Goal: Information Seeking & Learning: Learn about a topic

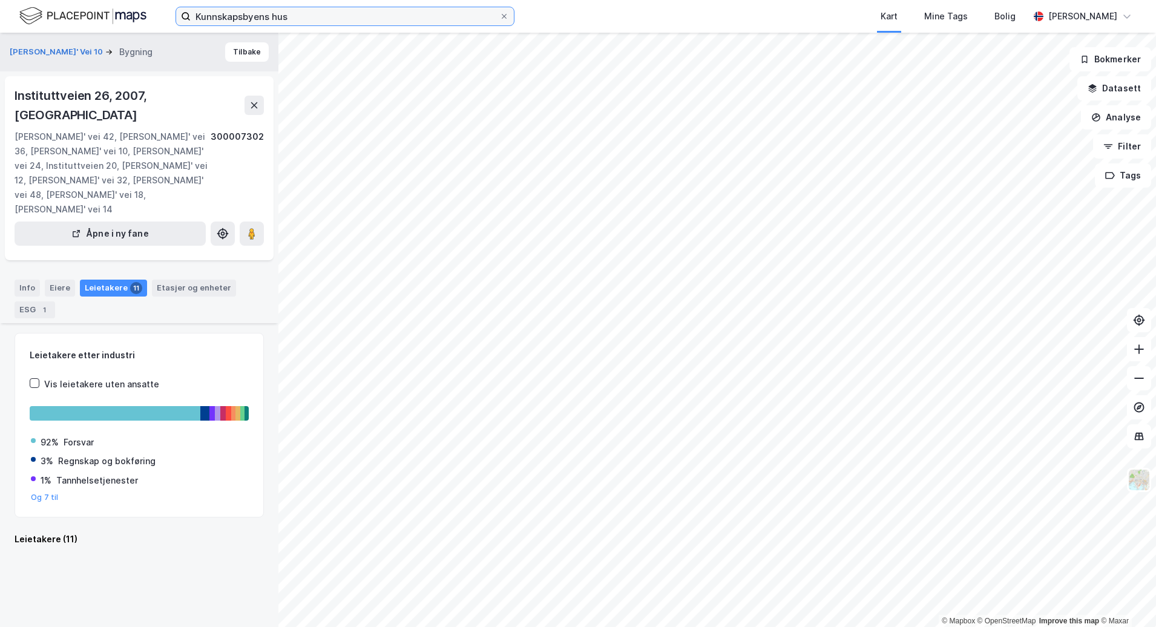
scroll to position [672, 0]
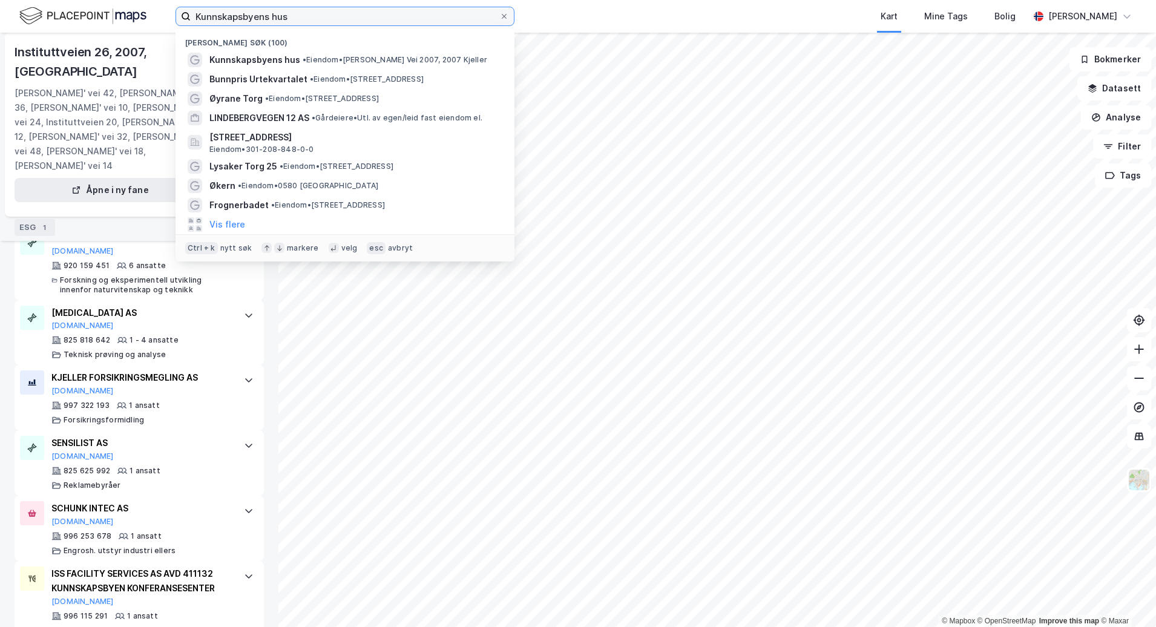
drag, startPoint x: 419, startPoint y: 20, endPoint x: 24, endPoint y: 25, distance: 395.2
click at [24, 25] on div "Kunnskapsbyens hus Nylige søk (100) Kunnskapsbyens hus • Eiendom • Gunnar Rande…" at bounding box center [578, 16] width 1156 height 33
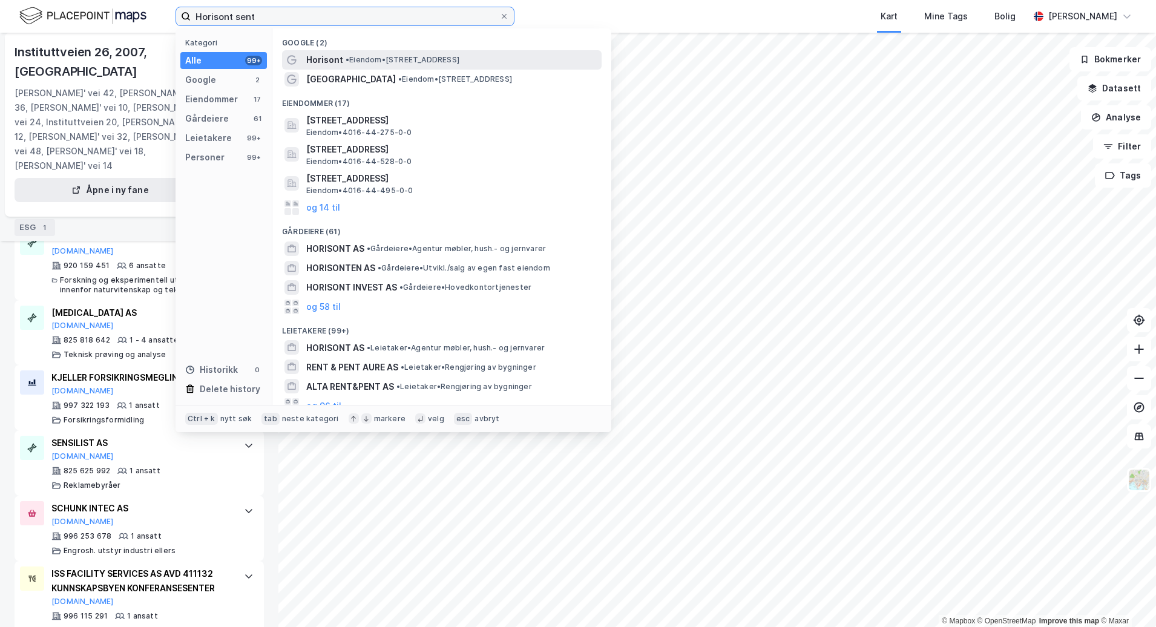
type input "Horisont sent"
click at [417, 58] on span "• Eiendom • Myrdalsvegen 2, 5130 Nyborg" at bounding box center [403, 60] width 114 height 10
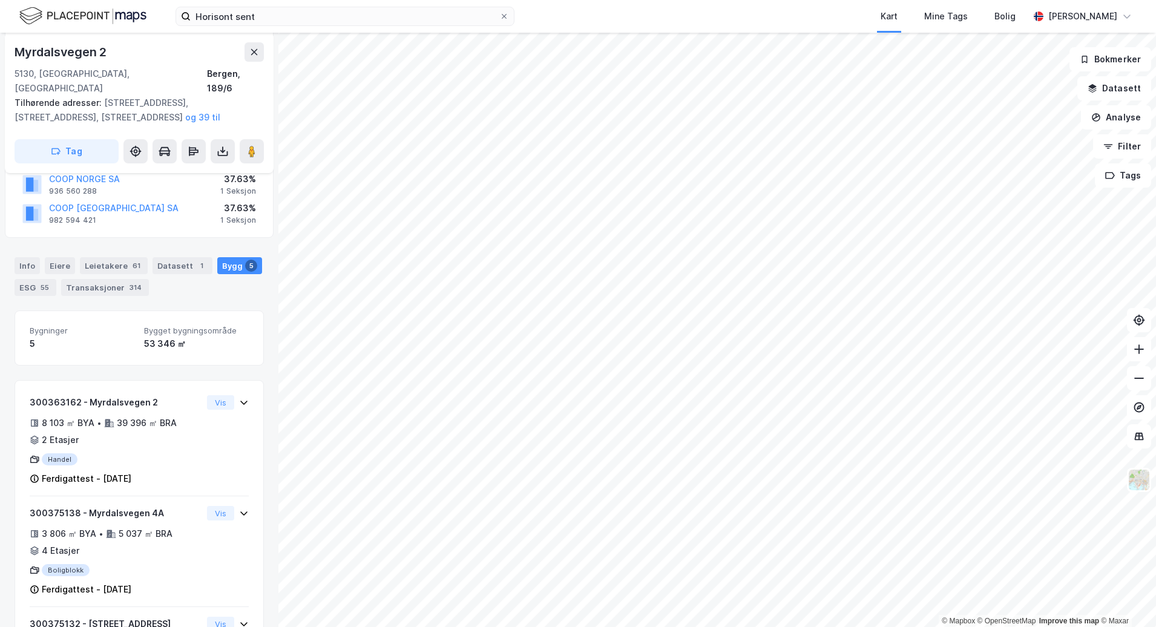
scroll to position [182, 0]
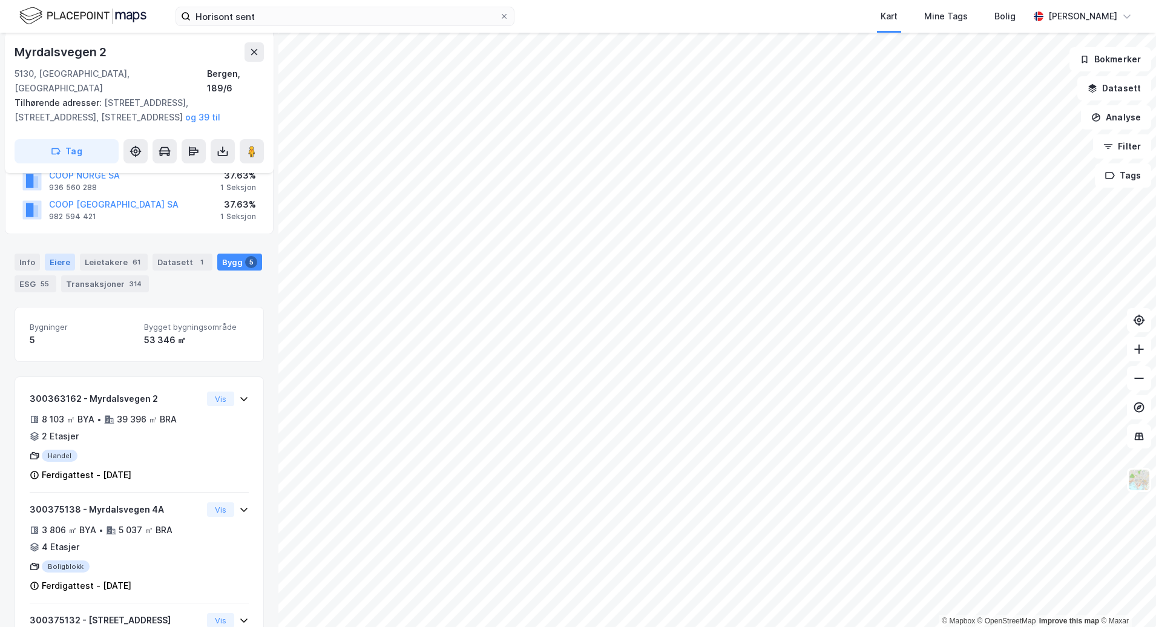
click at [59, 254] on div "Eiere" at bounding box center [60, 262] width 30 height 17
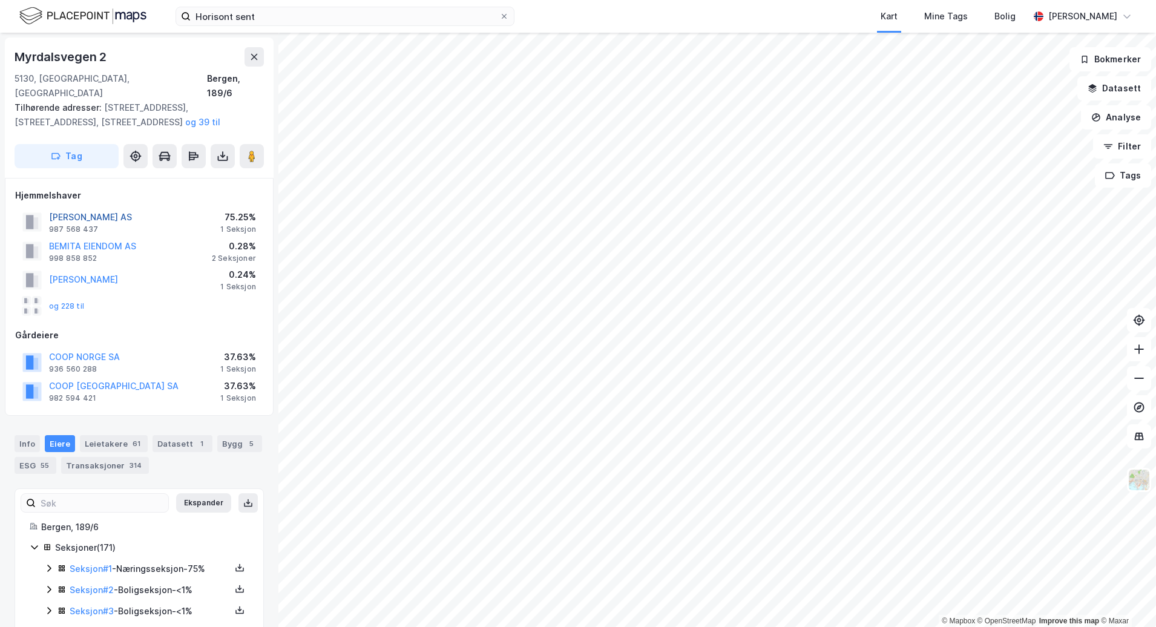
click at [0, 0] on button "[PERSON_NAME] AS" at bounding box center [0, 0] width 0 height 0
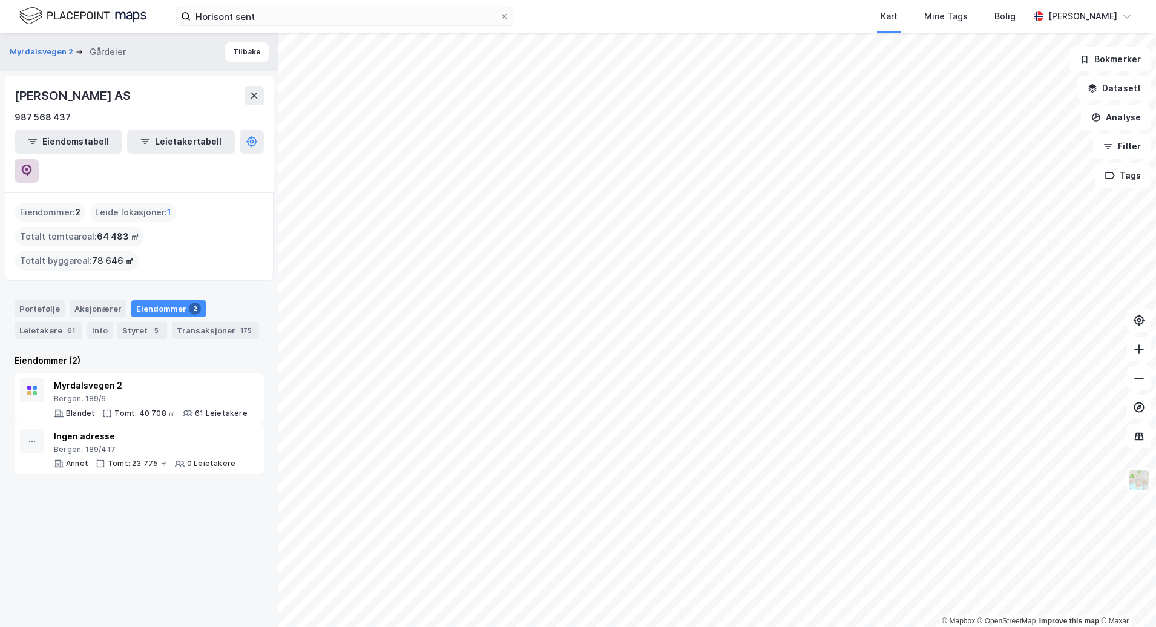
click at [39, 159] on button at bounding box center [27, 171] width 24 height 24
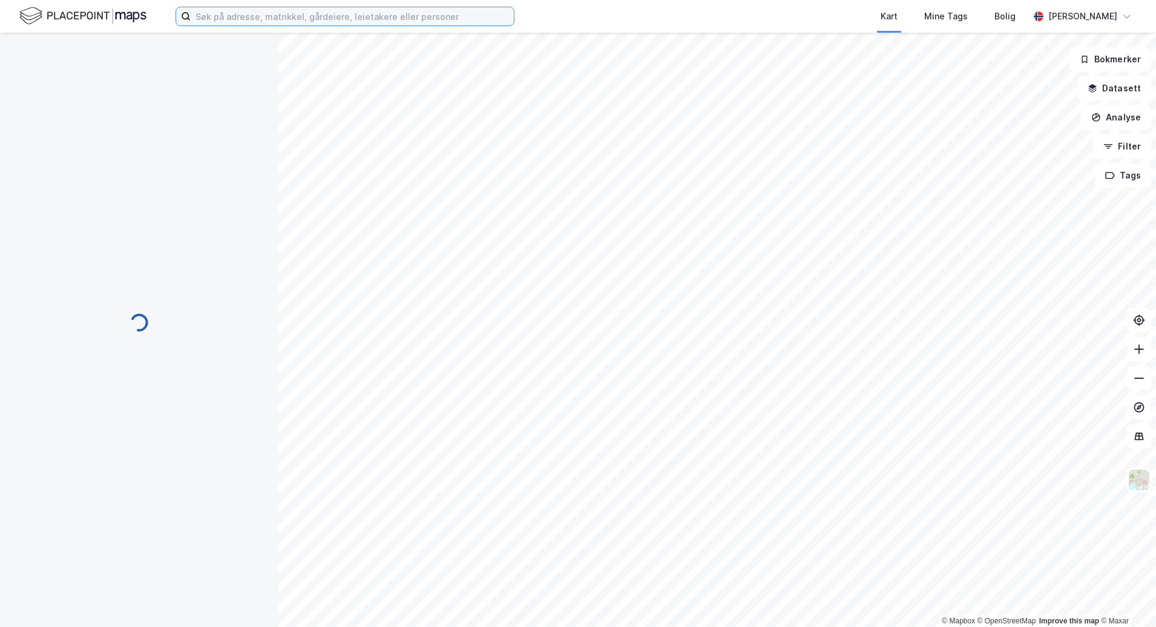
click at [243, 16] on input at bounding box center [352, 16] width 323 height 18
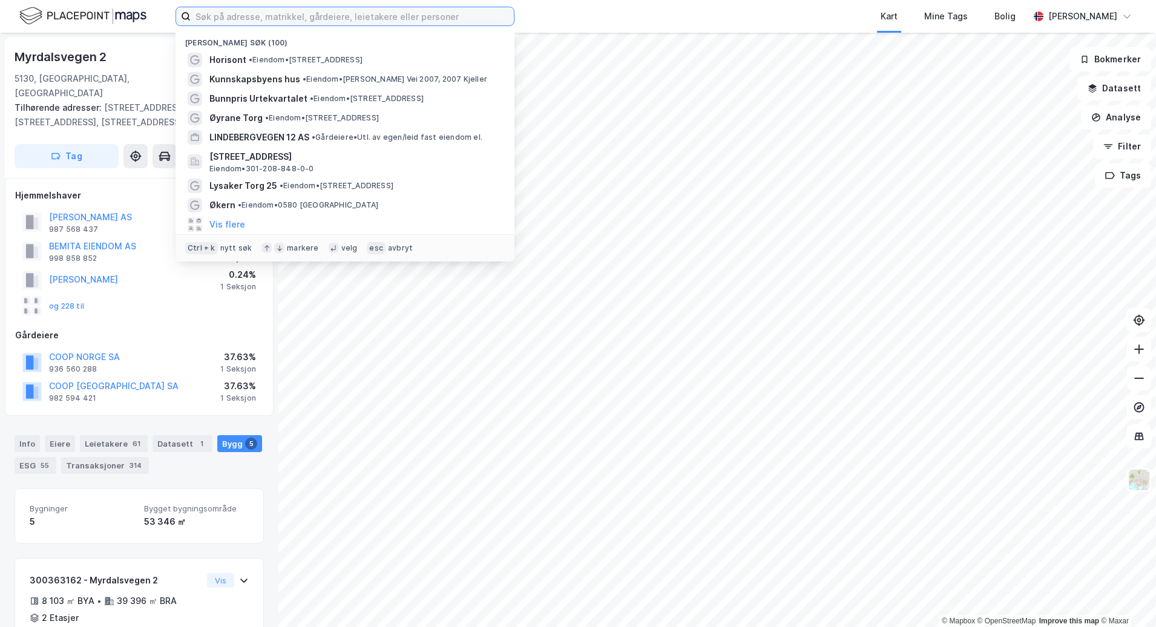
click at [247, 19] on input at bounding box center [352, 16] width 323 height 18
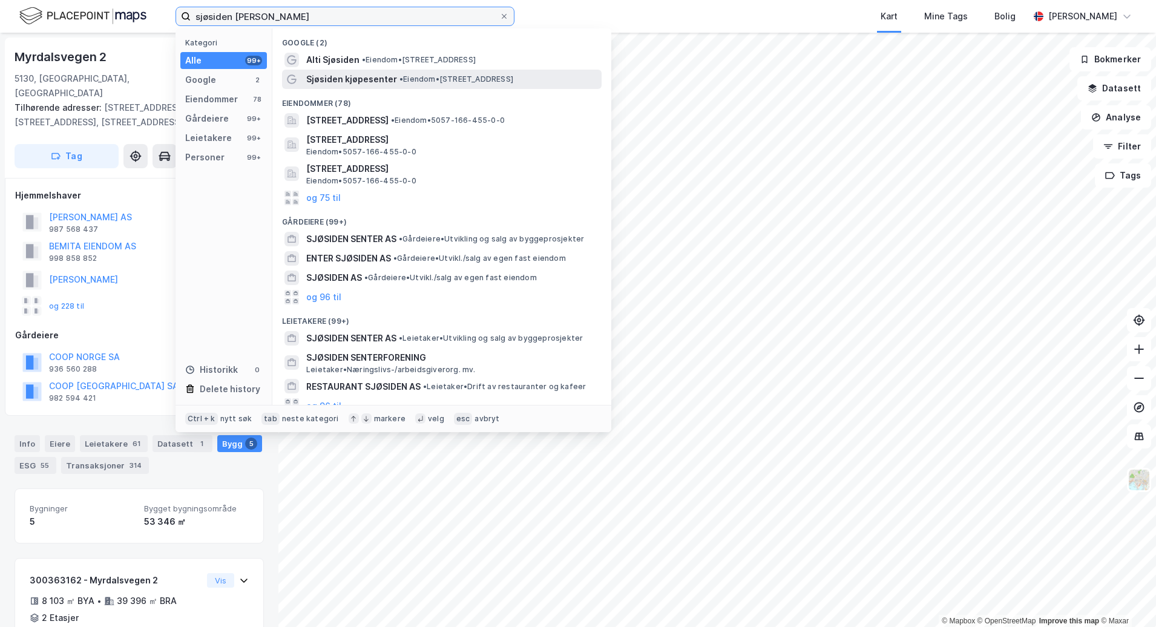
type input "sjøsiden [PERSON_NAME]"
click at [513, 80] on span "• Eiendom • [STREET_ADDRESS]" at bounding box center [456, 79] width 114 height 10
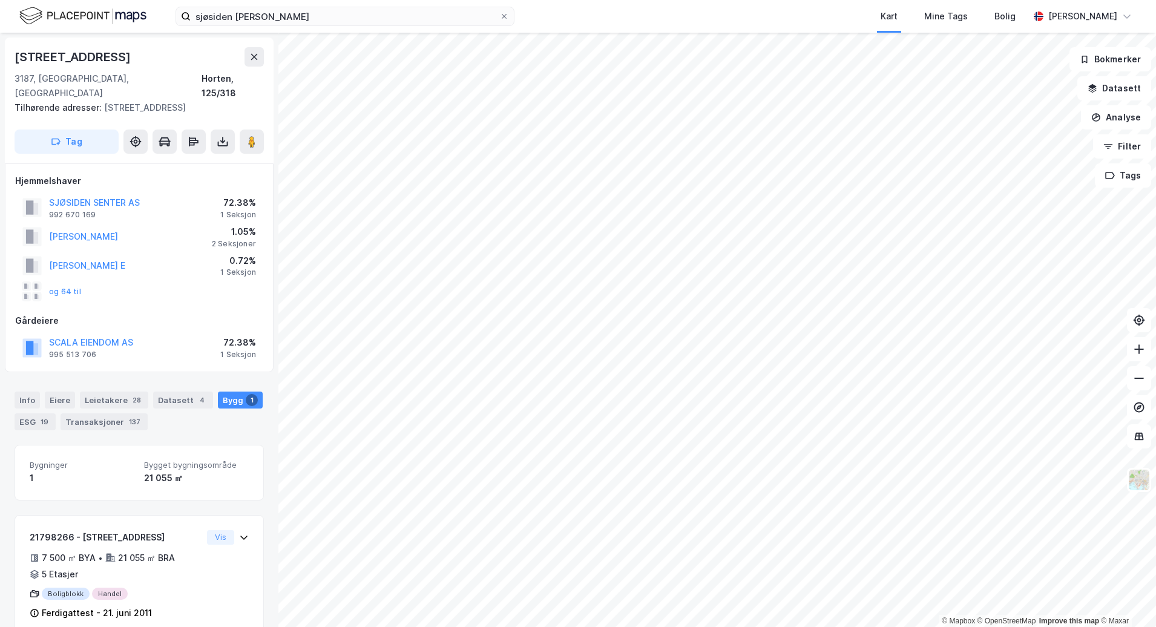
scroll to position [8, 0]
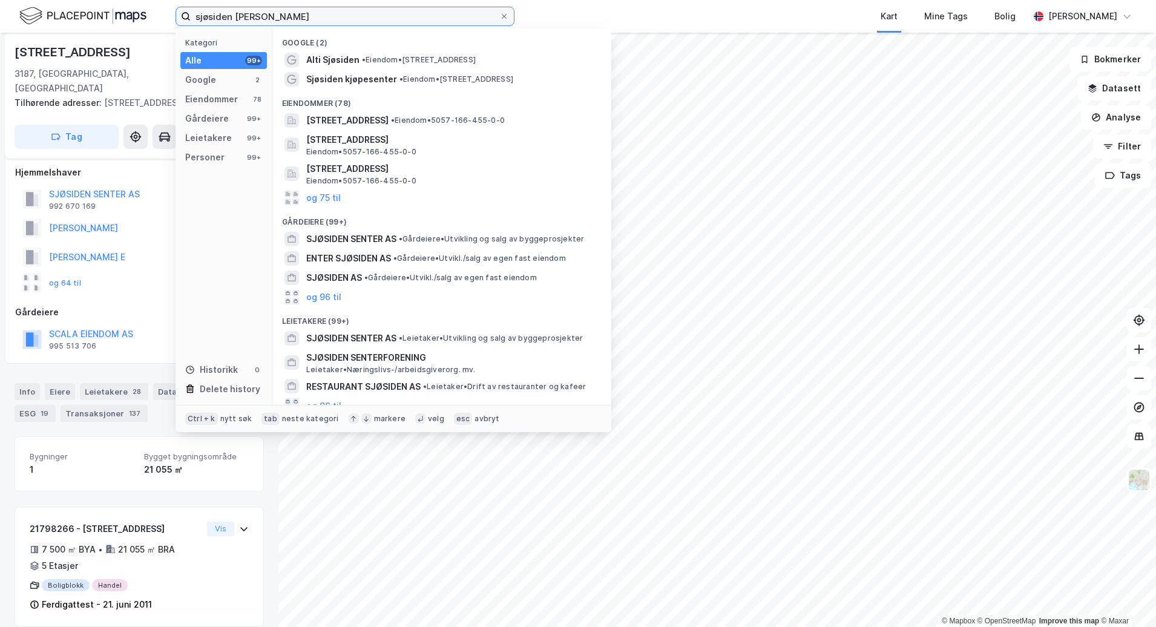
drag, startPoint x: 274, startPoint y: 17, endPoint x: 169, endPoint y: 20, distance: 104.7
click at [169, 20] on div "sjøsiden [PERSON_NAME] Kategori Alle 99+ Google 2 Eiendommer 78 Gårdeiere 99+ L…" at bounding box center [578, 16] width 1156 height 33
